Goal: Find specific page/section: Find specific page/section

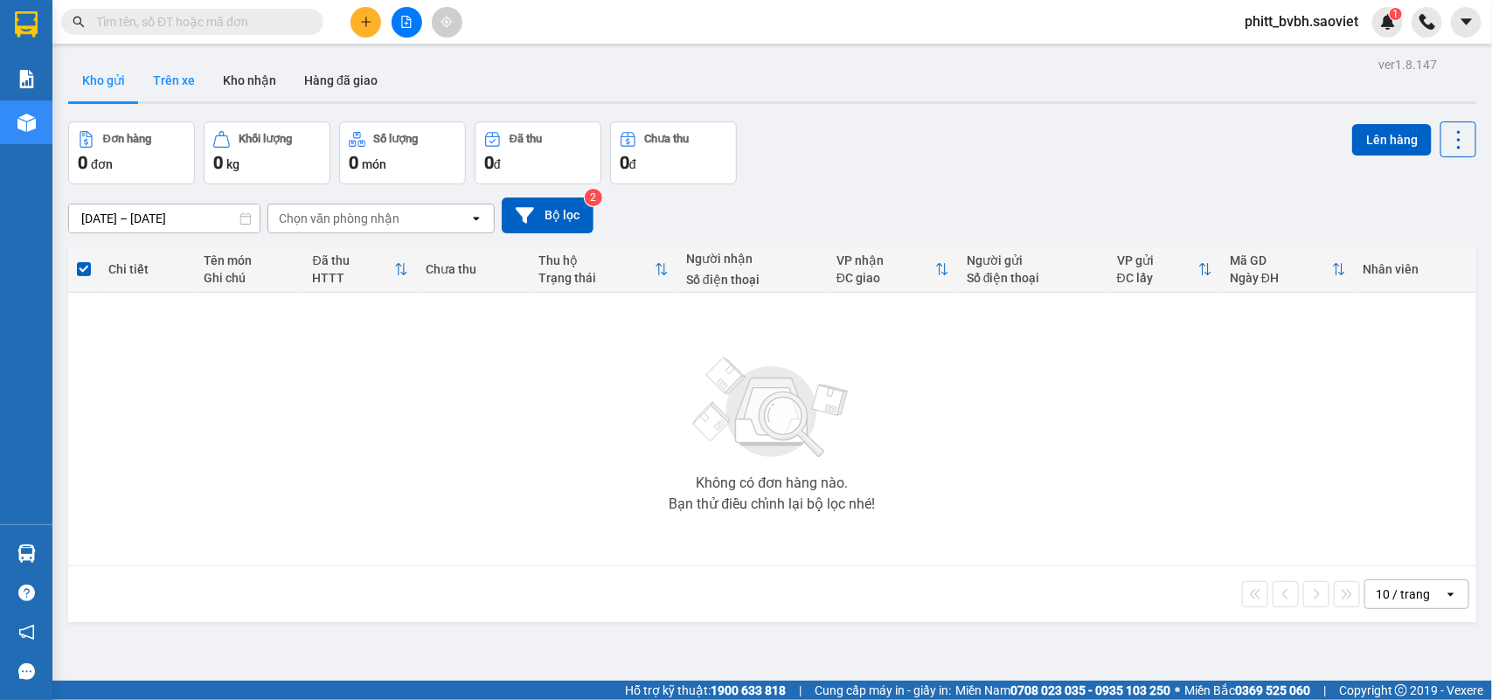
drag, startPoint x: 179, startPoint y: 57, endPoint x: 177, endPoint y: 66, distance: 8.9
click at [177, 64] on div "ver 1.8.147 Kho gửi Trên xe Kho nhận Hàng đã giao Đơn hàng 0 đơn Khối lượng 0 k…" at bounding box center [772, 402] width 1422 height 700
click at [172, 80] on button "Trên xe" at bounding box center [174, 80] width 70 height 42
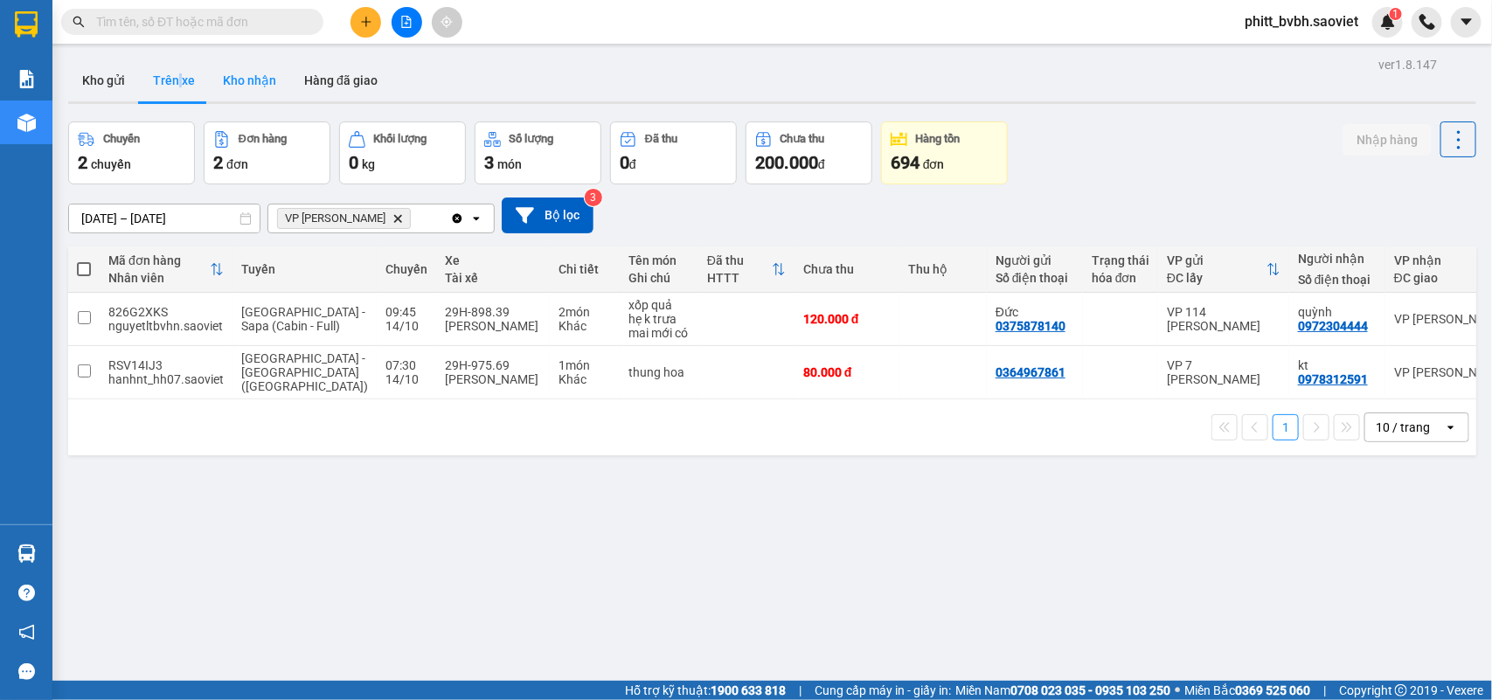
click at [251, 66] on button "Kho nhận" at bounding box center [249, 80] width 81 height 42
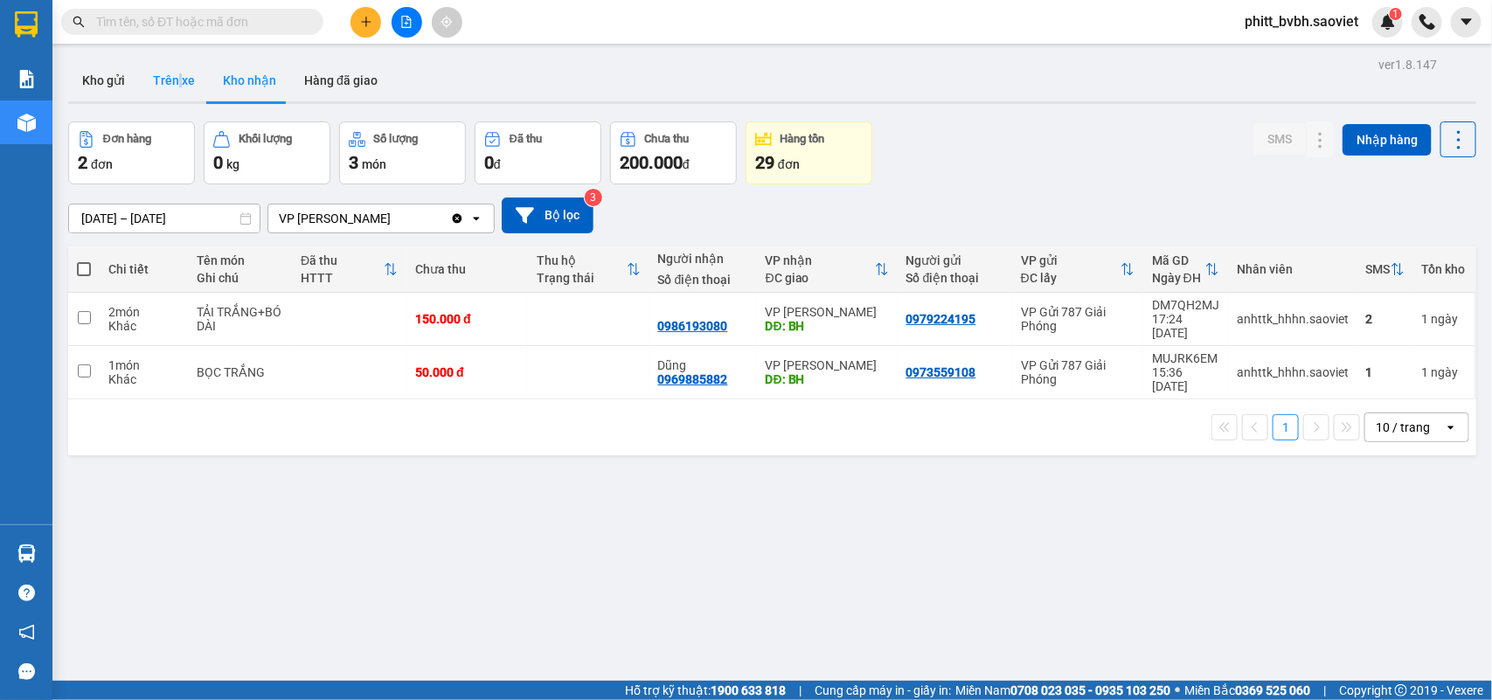
click at [154, 88] on button "Trên xe" at bounding box center [174, 80] width 70 height 42
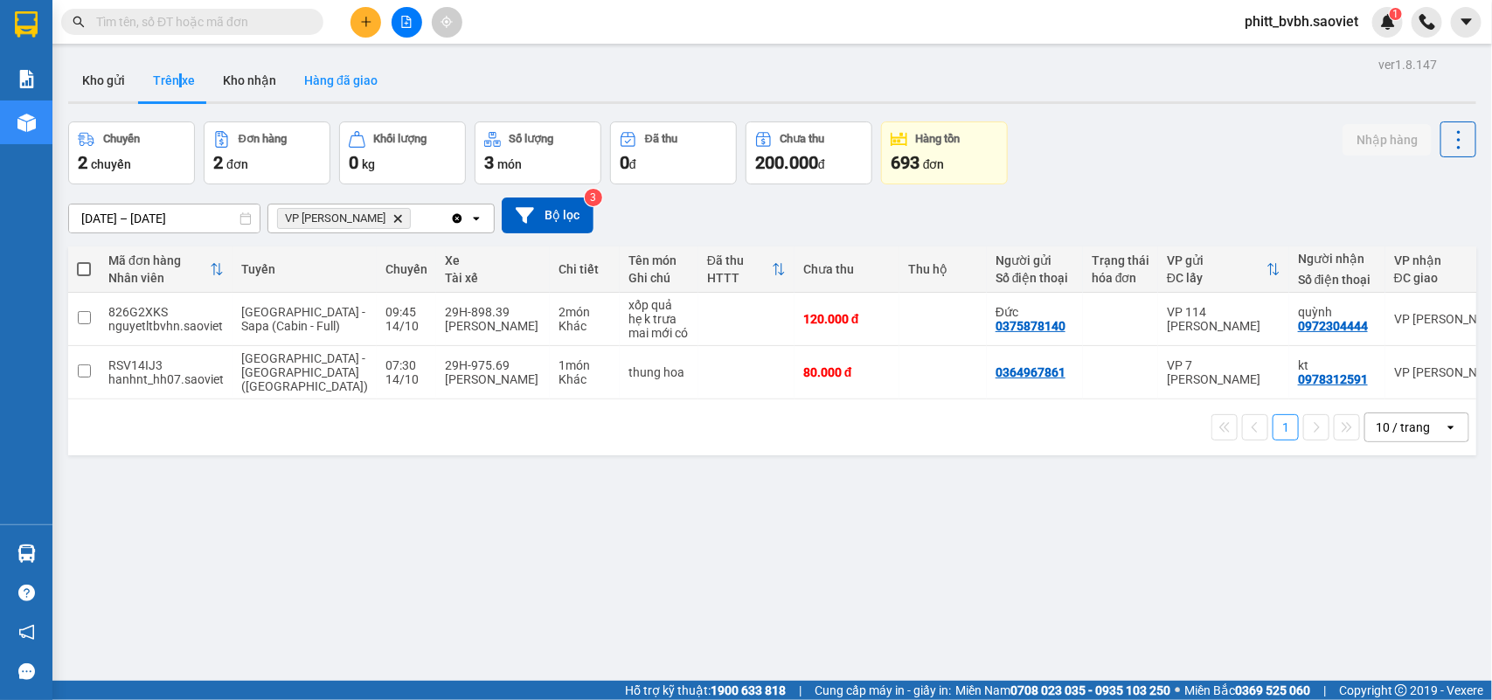
click at [376, 70] on button "Hàng đã giao" at bounding box center [340, 80] width 101 height 42
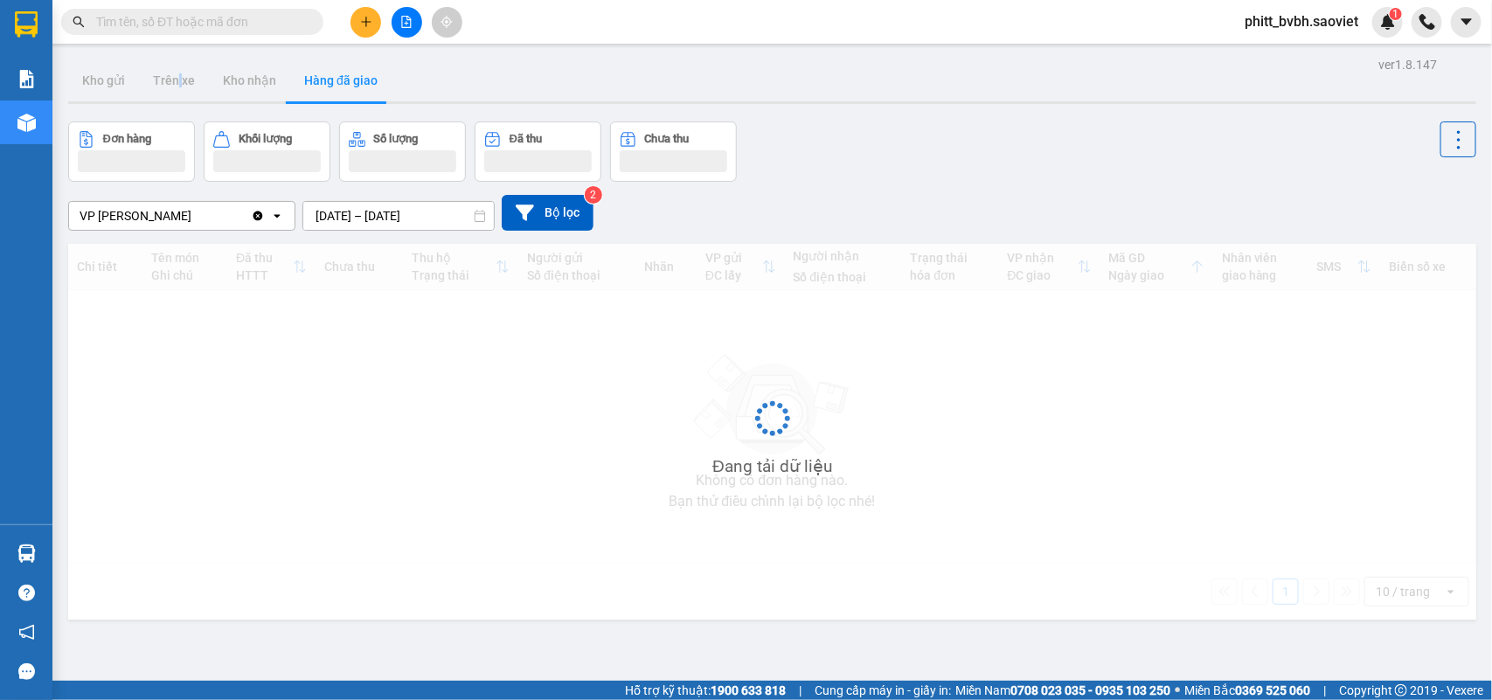
click at [404, 208] on input "[DATE] – [DATE]" at bounding box center [398, 216] width 191 height 28
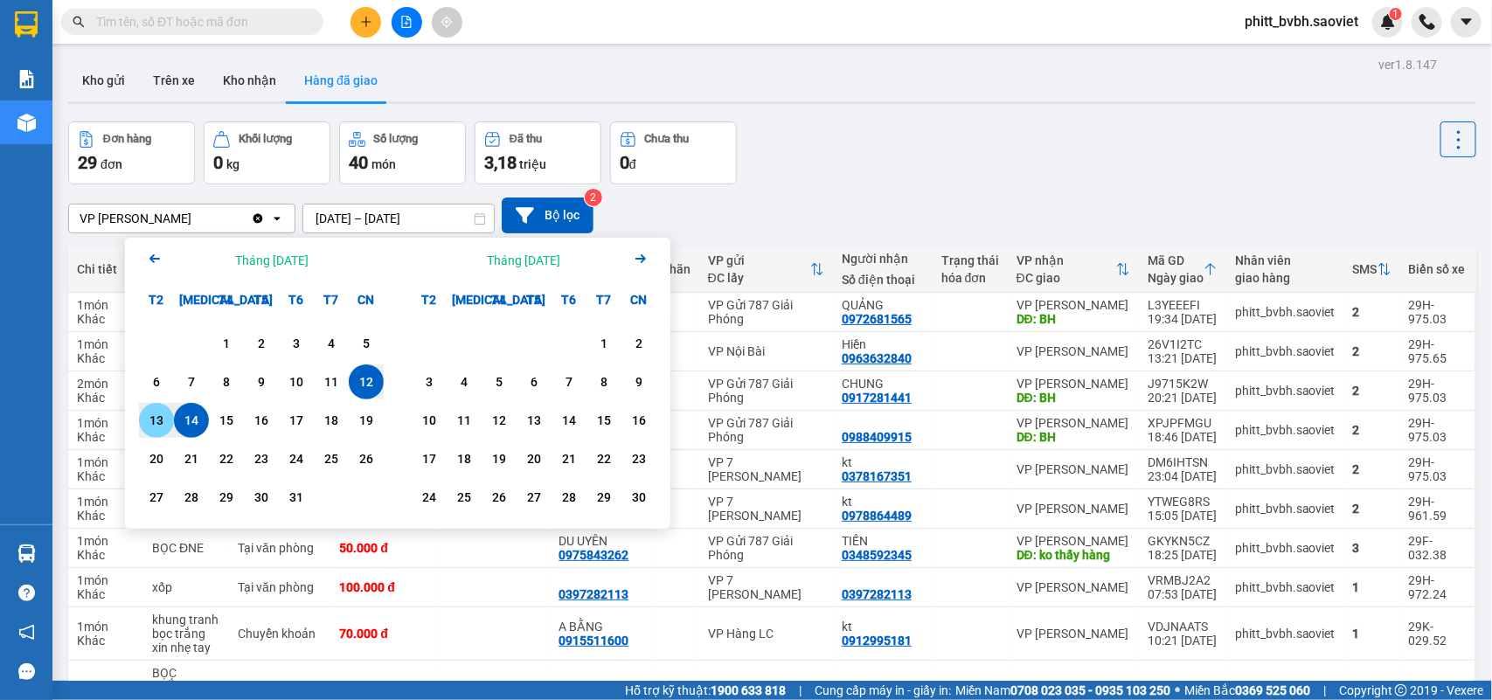
click at [151, 417] on div "13" at bounding box center [156, 420] width 24 height 21
type input "[DATE] – [DATE]"
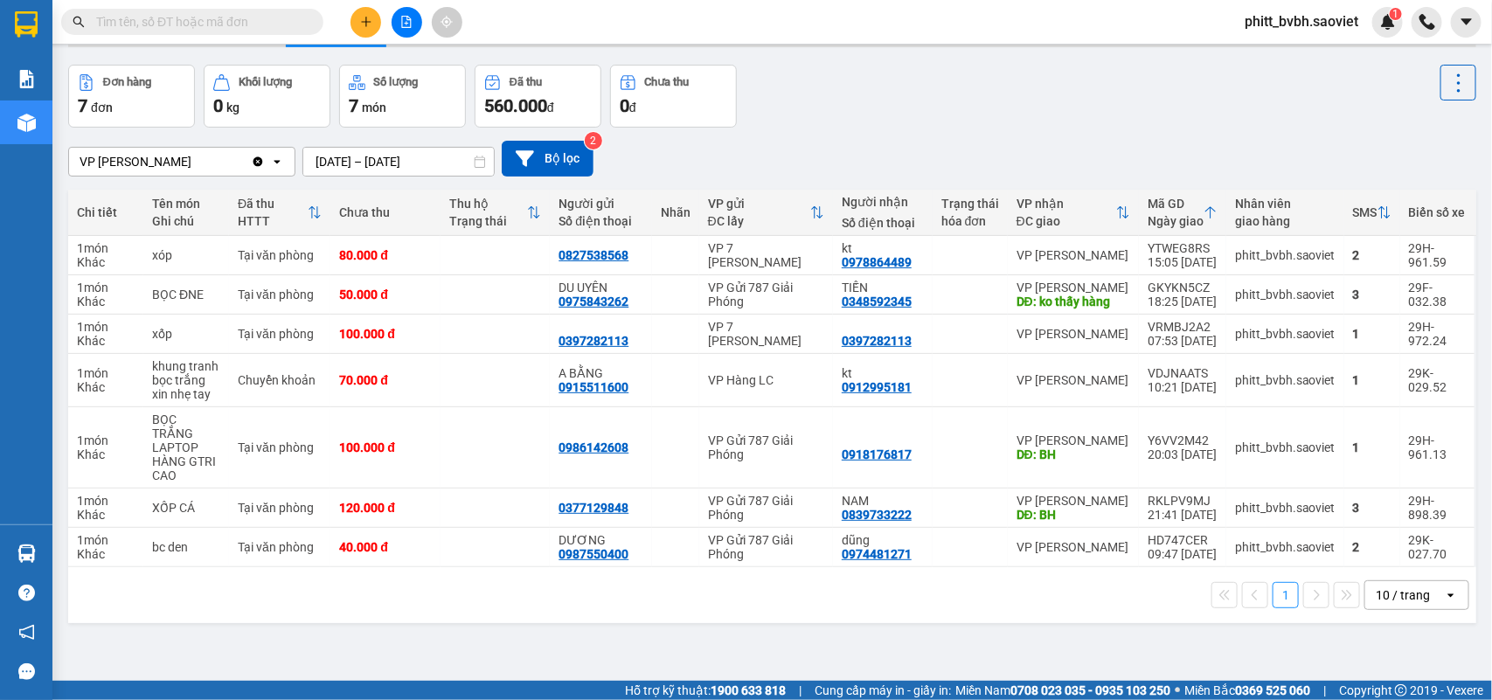
scroll to position [80, 0]
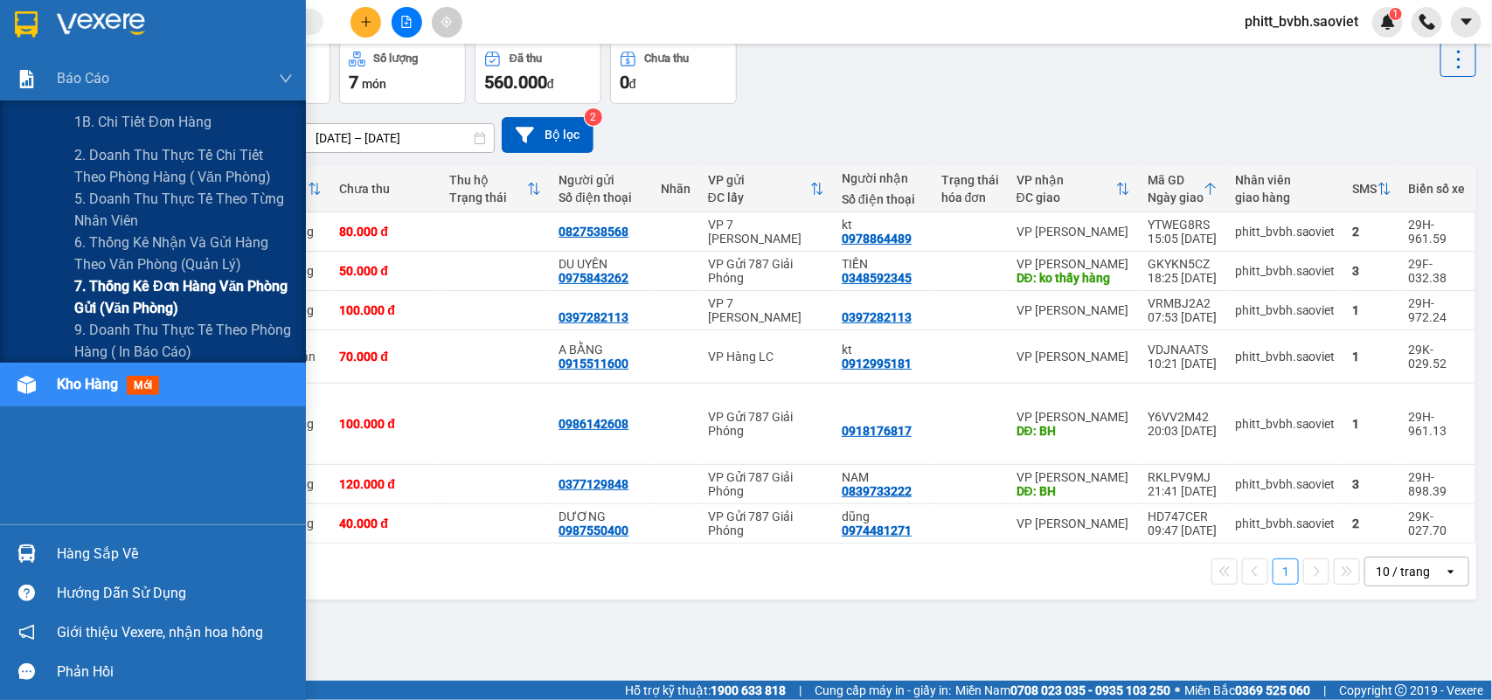
click at [160, 299] on span "7. Thống kê đơn hàng văn phòng gửi (văn phòng)" at bounding box center [183, 297] width 219 height 44
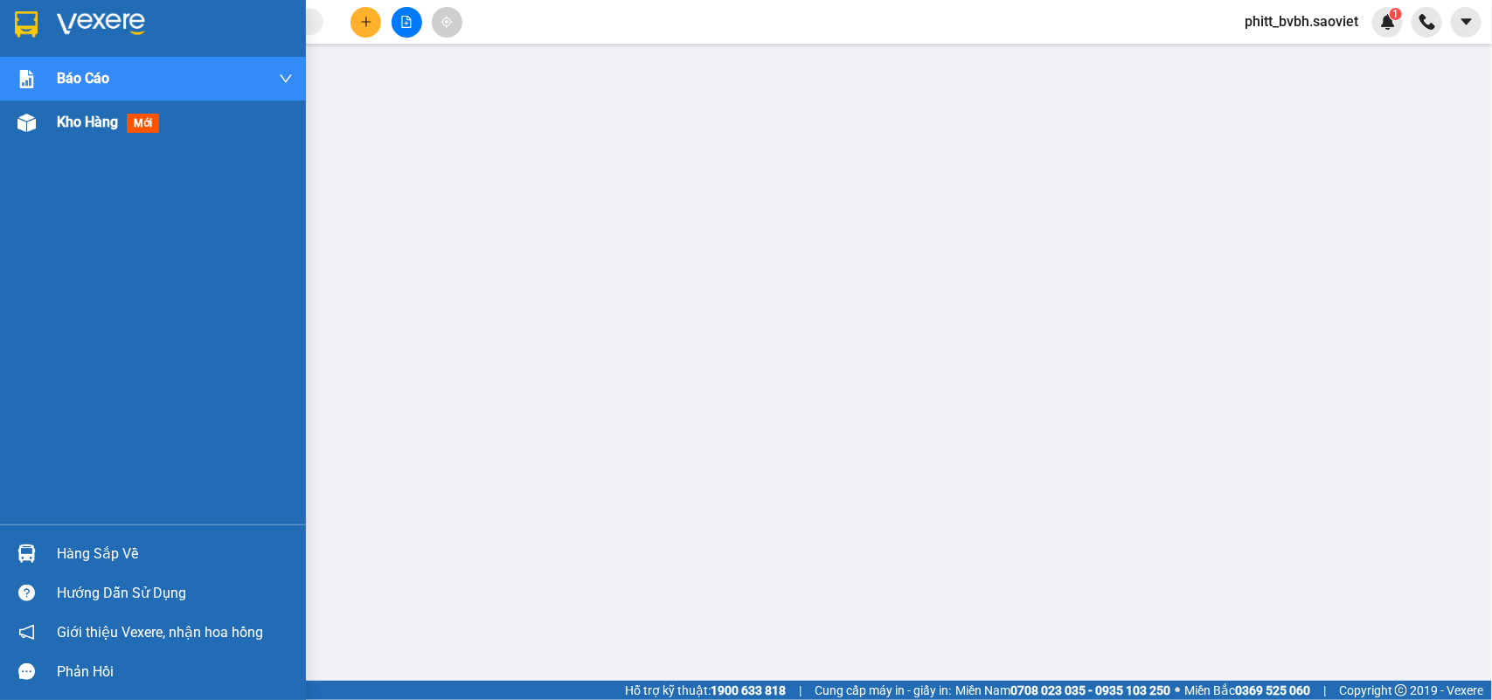
click at [94, 122] on span "Kho hàng" at bounding box center [87, 122] width 61 height 17
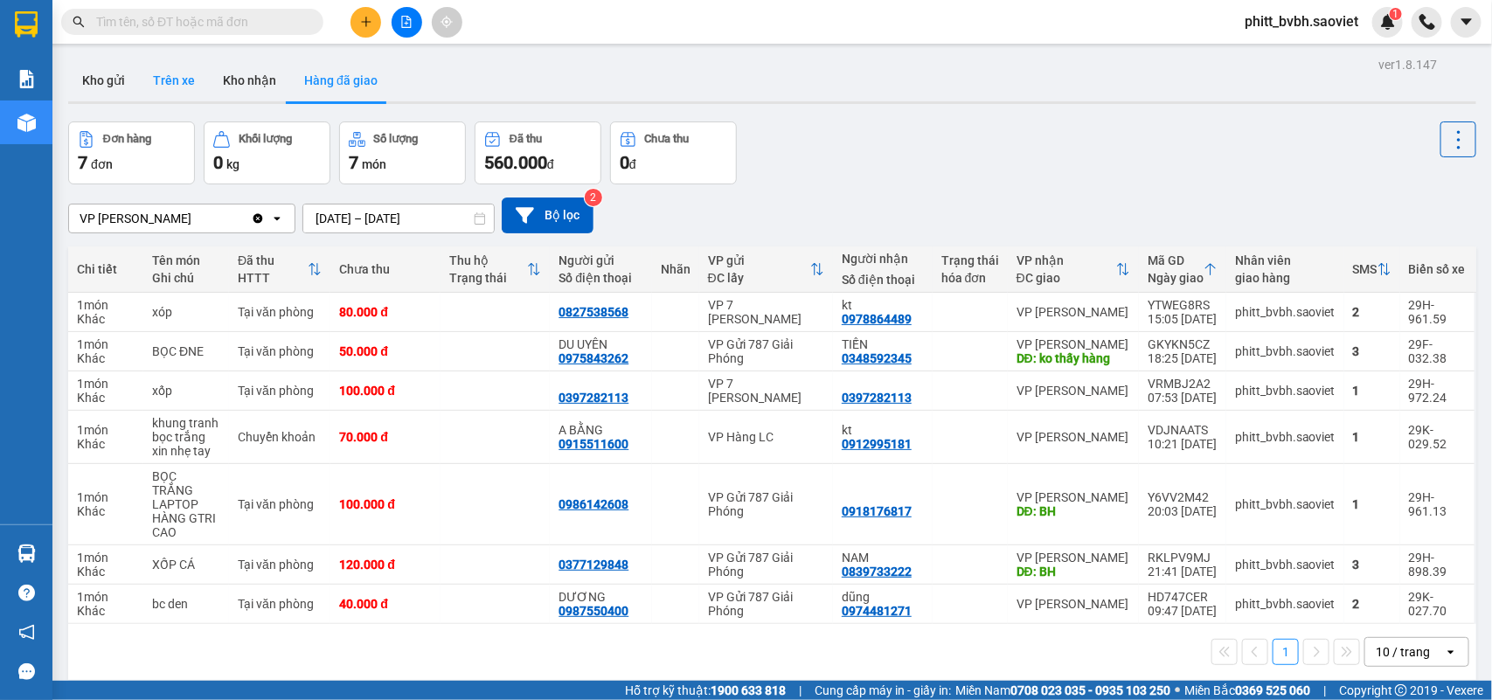
click at [172, 85] on button "Trên xe" at bounding box center [174, 80] width 70 height 42
